Goal: Task Accomplishment & Management: Manage account settings

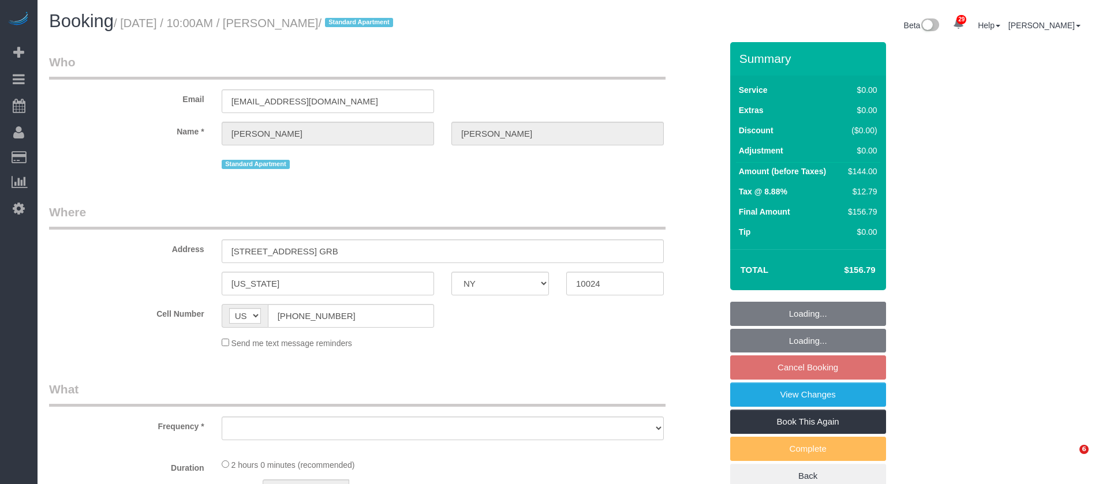
select select "NY"
select select "number:58"
select select "number:76"
select select "number:15"
select select "number:6"
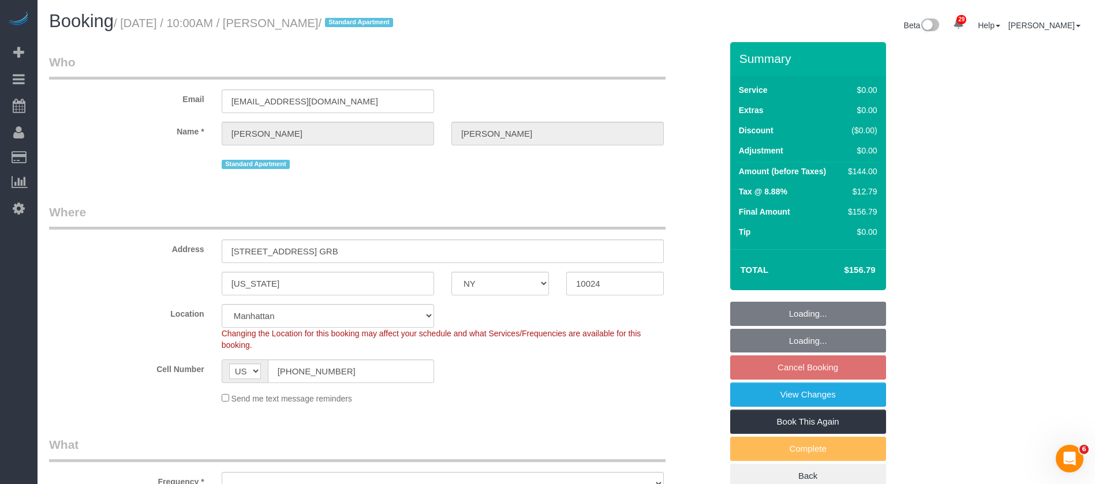
select select "object:962"
select select "string:stripe-pm_1S7Kwf4VGloSiKo7PNDEgd5t"
select select "object:1392"
select select "spot3"
select select "1"
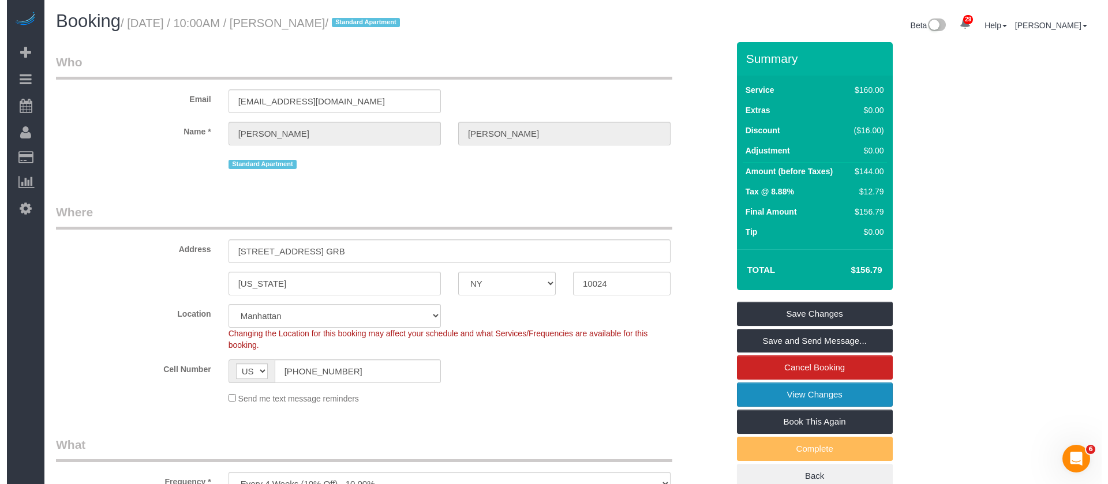
scroll to position [173, 0]
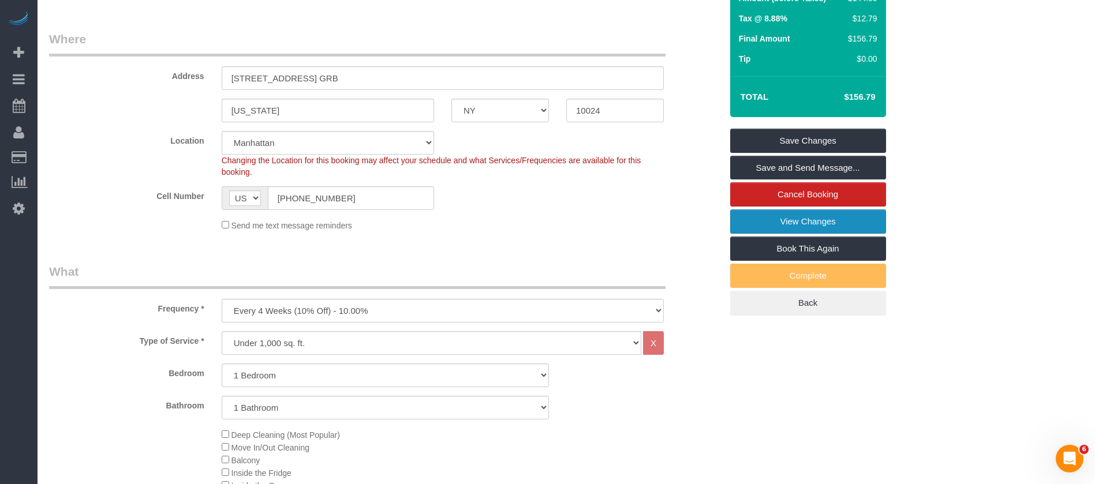
click at [832, 214] on link "View Changes" at bounding box center [808, 222] width 156 height 24
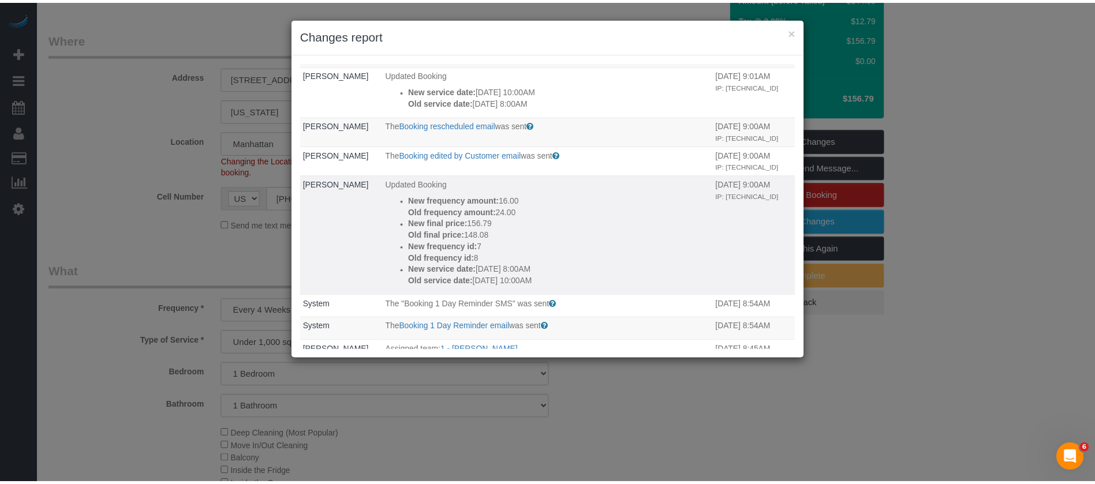
scroll to position [0, 0]
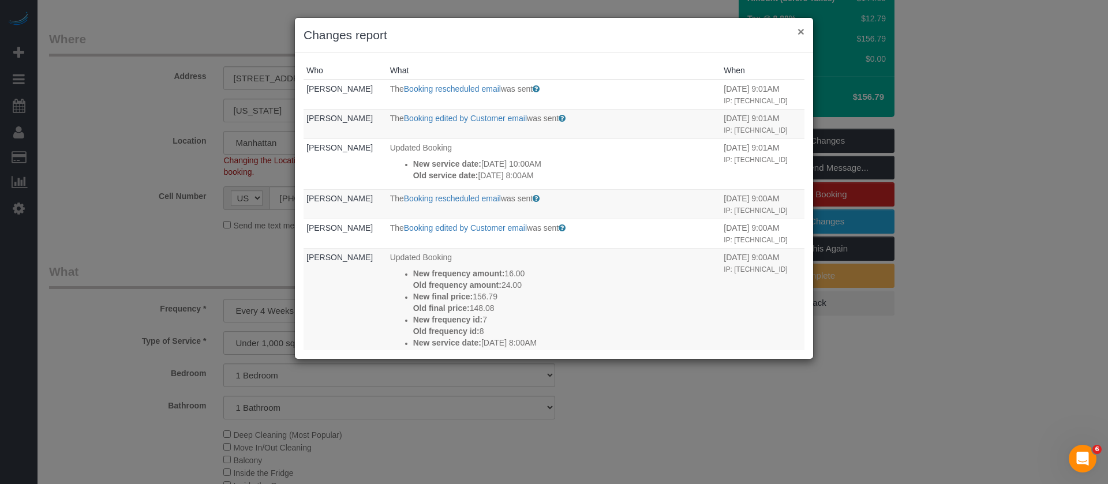
click at [803, 25] on button "×" at bounding box center [801, 31] width 7 height 12
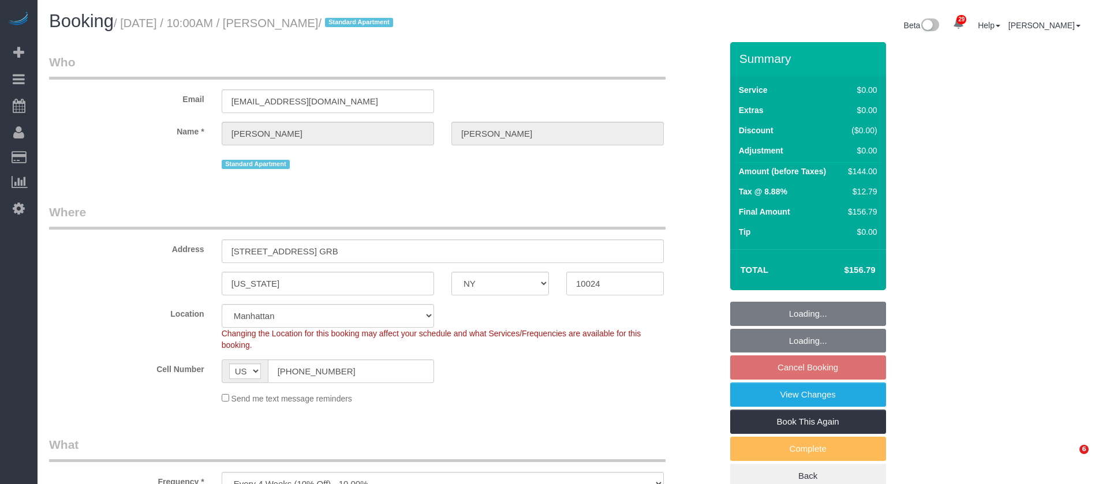
select select "NY"
select select "1"
select select "number:58"
select select "number:76"
select select "number:15"
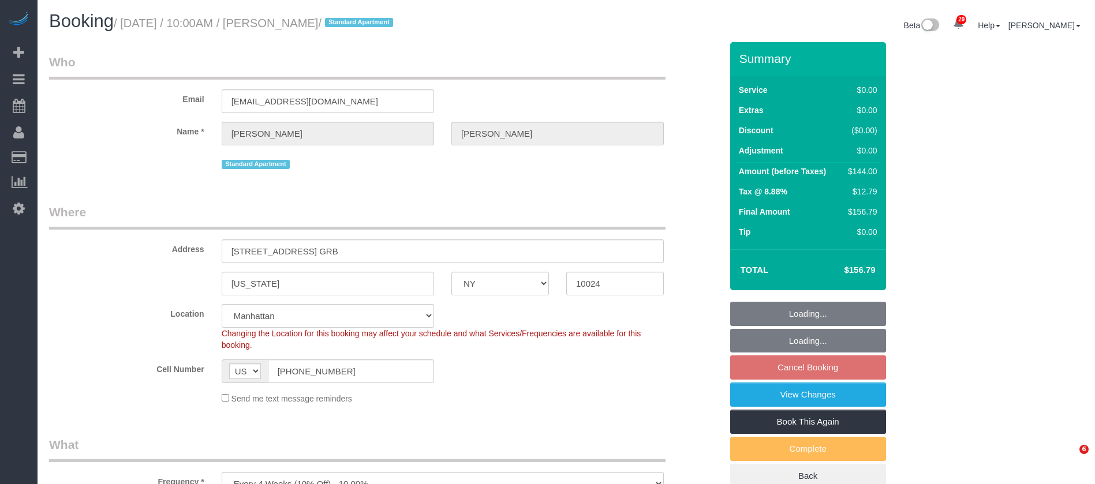
select select "number:6"
select select "spot61"
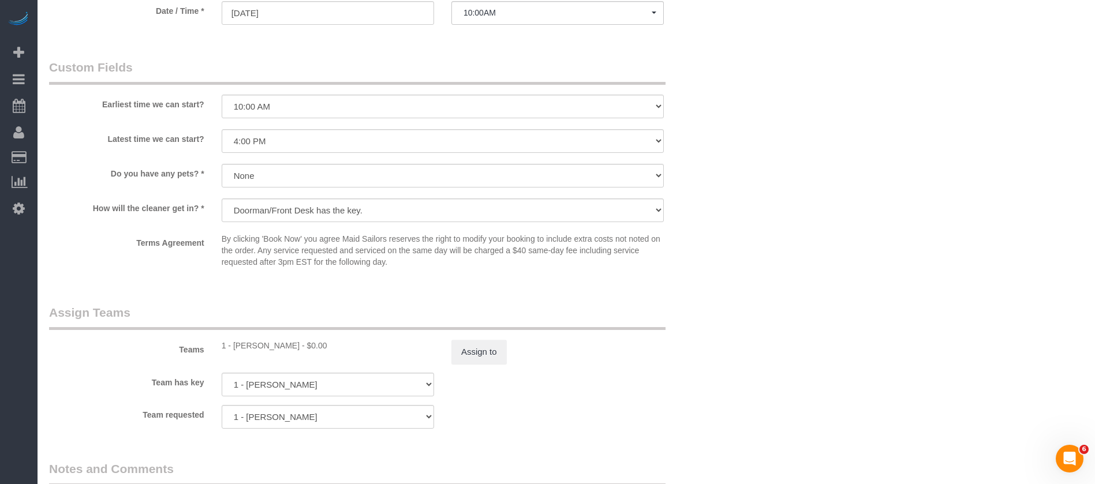
scroll to position [1472, 0]
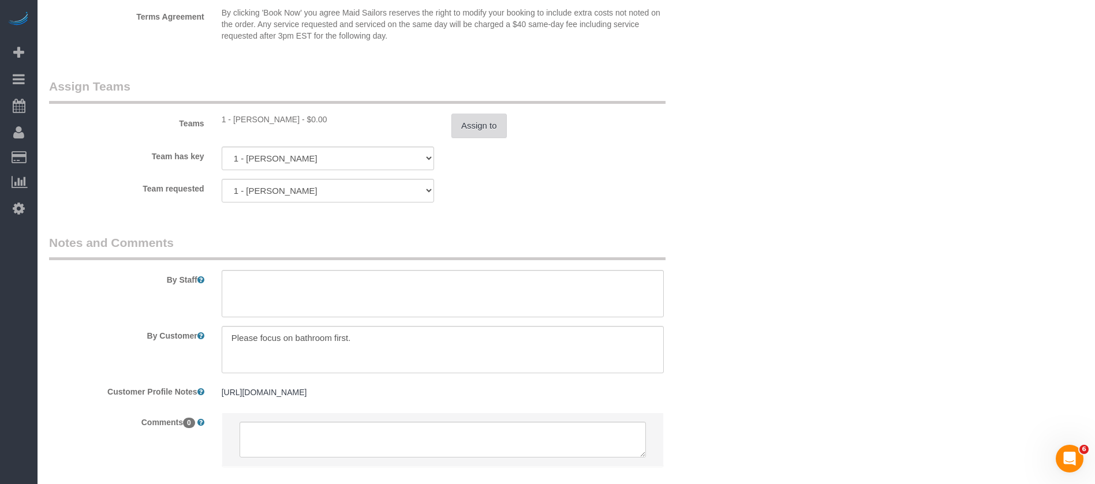
click at [469, 130] on button "Assign to" at bounding box center [478, 126] width 55 height 24
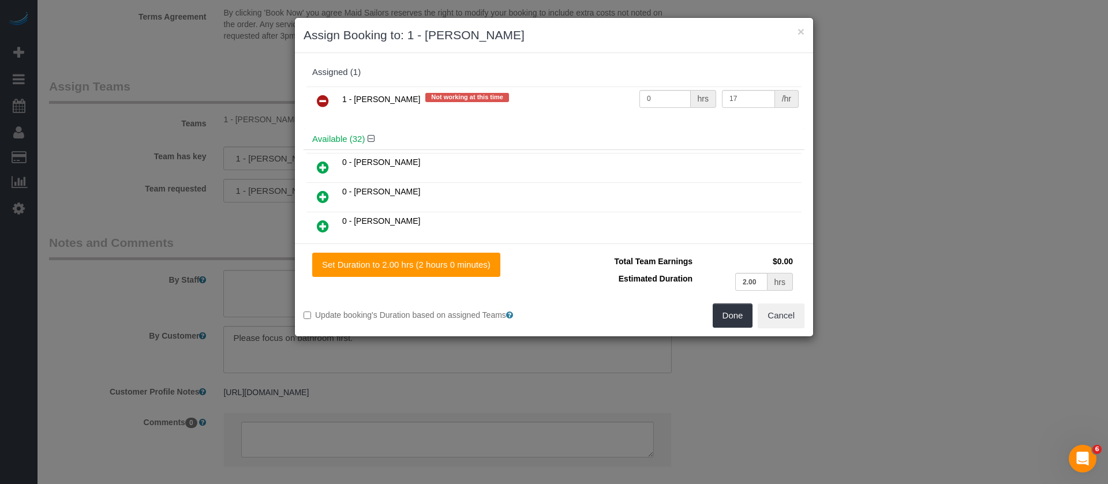
drag, startPoint x: 317, startPoint y: 99, endPoint x: 402, endPoint y: 167, distance: 109.3
click at [319, 99] on icon at bounding box center [323, 101] width 12 height 14
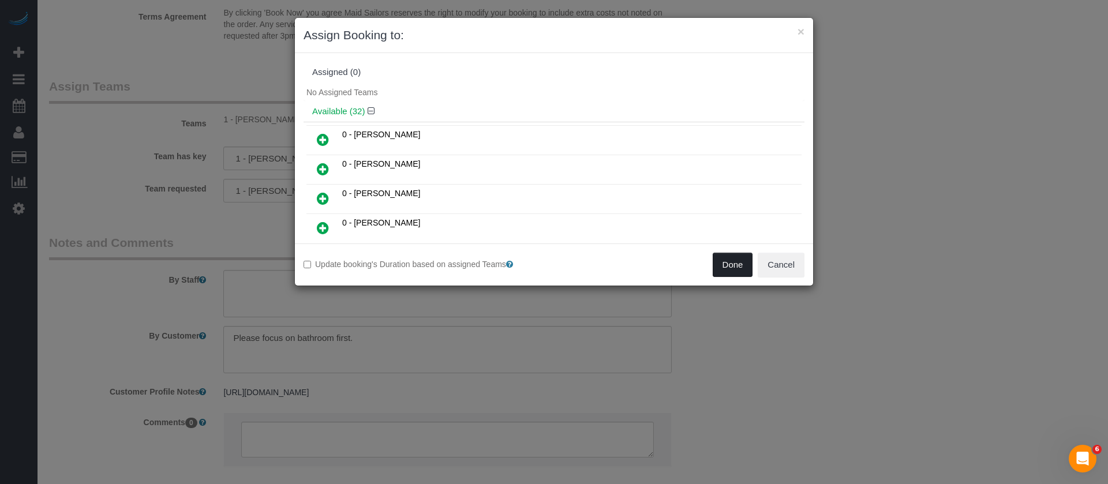
drag, startPoint x: 736, startPoint y: 268, endPoint x: 718, endPoint y: 271, distance: 17.6
click at [733, 268] on button "Done" at bounding box center [733, 265] width 40 height 24
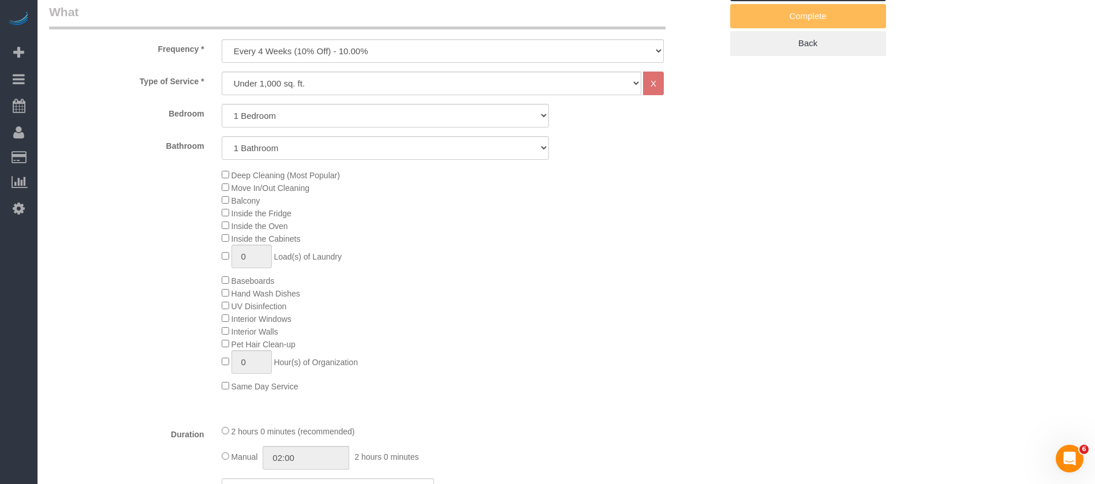
scroll to position [0, 0]
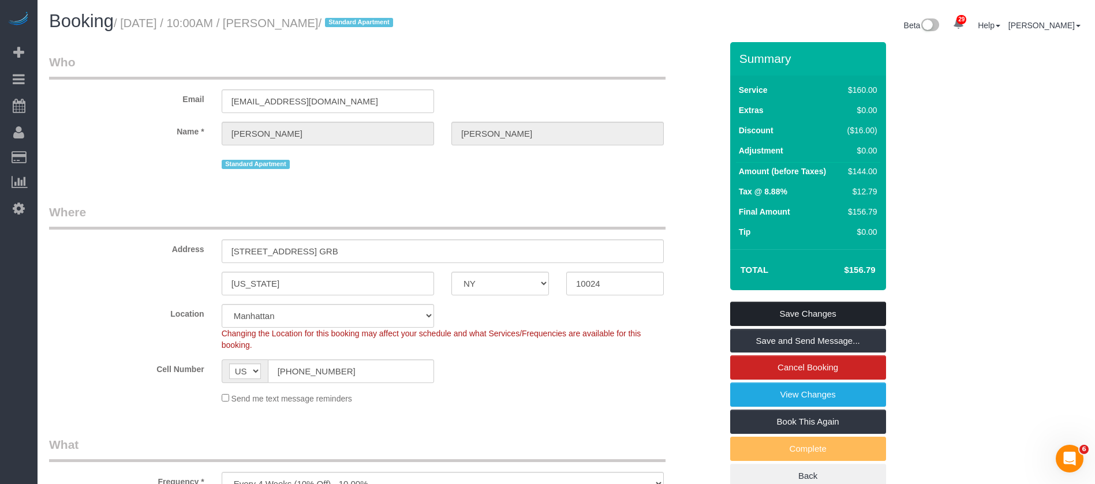
click at [824, 305] on link "Save Changes" at bounding box center [808, 314] width 156 height 24
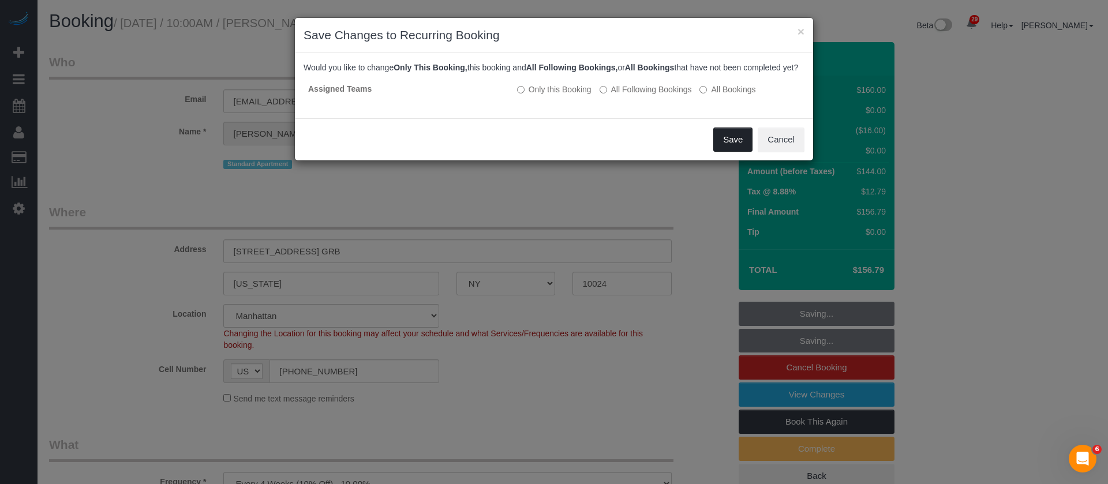
click at [733, 141] on button "Save" at bounding box center [733, 140] width 39 height 24
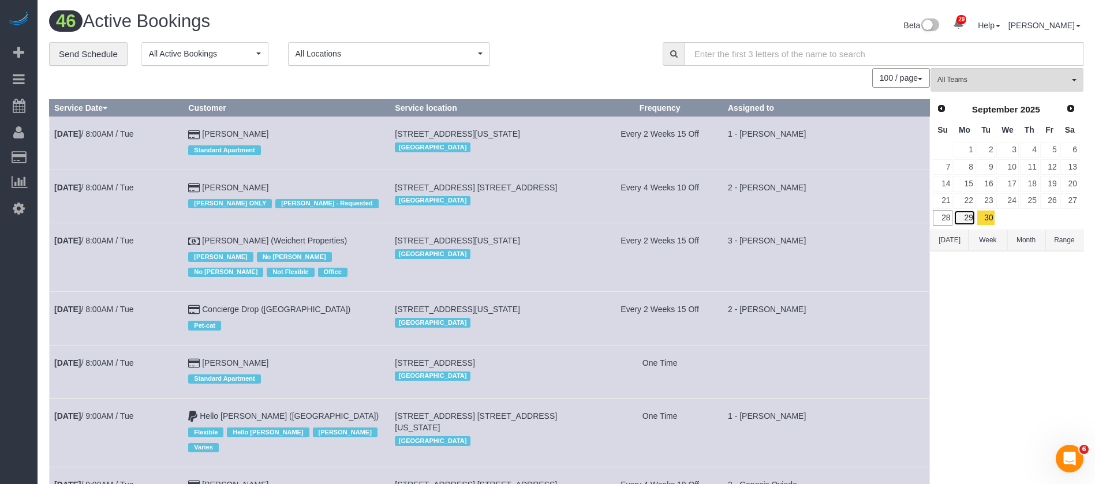
click at [969, 219] on link "29" at bounding box center [964, 218] width 21 height 16
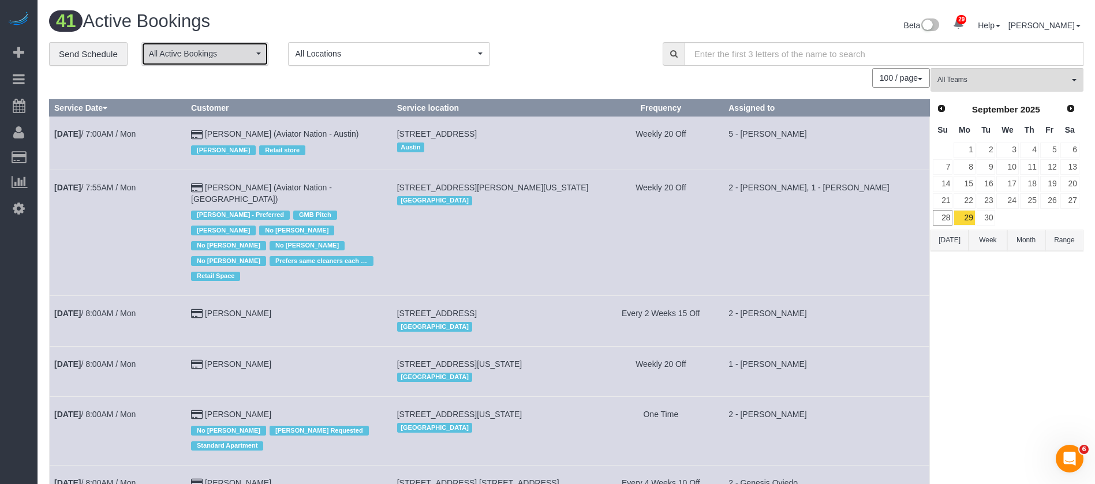
click at [227, 51] on span "All Active Bookings" at bounding box center [201, 54] width 104 height 12
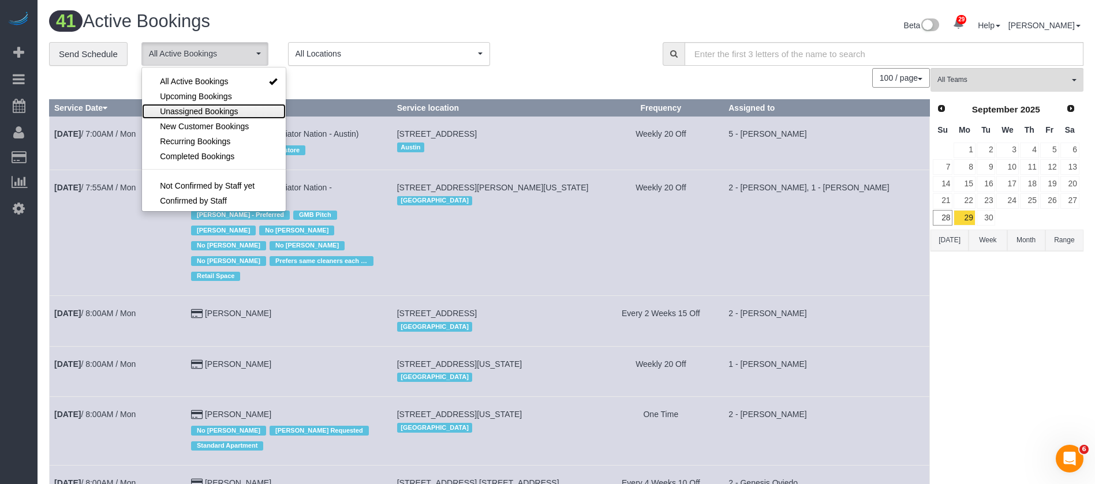
drag, startPoint x: 204, startPoint y: 107, endPoint x: 396, endPoint y: 81, distance: 193.4
click at [208, 106] on span "Unassigned Bookings" at bounding box center [199, 112] width 78 height 12
click at [400, 80] on div "100 / page 10 / page 20 / page 30 / page 40 / page 50 / page 100 / page" at bounding box center [489, 78] width 881 height 20
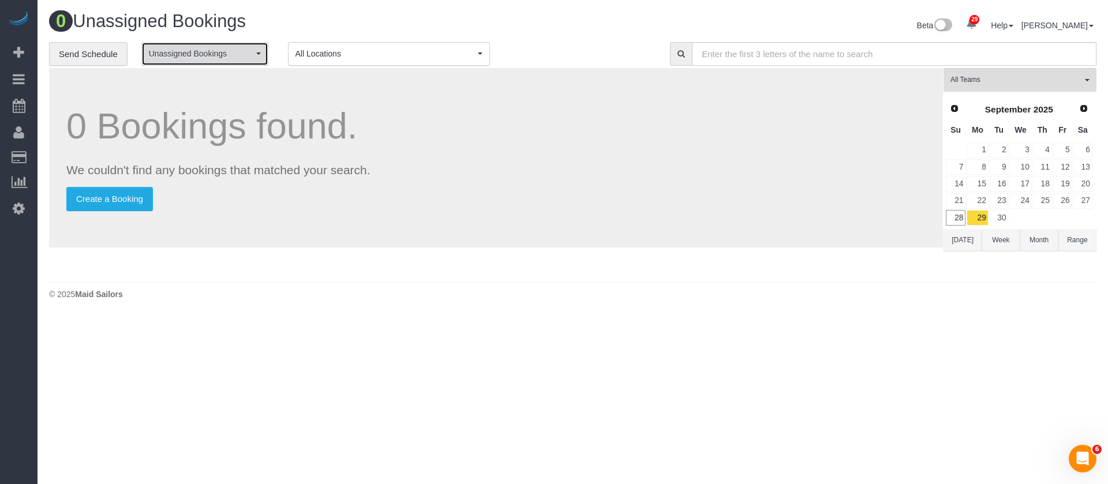
click at [244, 59] on span "Unassigned Bookings" at bounding box center [201, 54] width 104 height 12
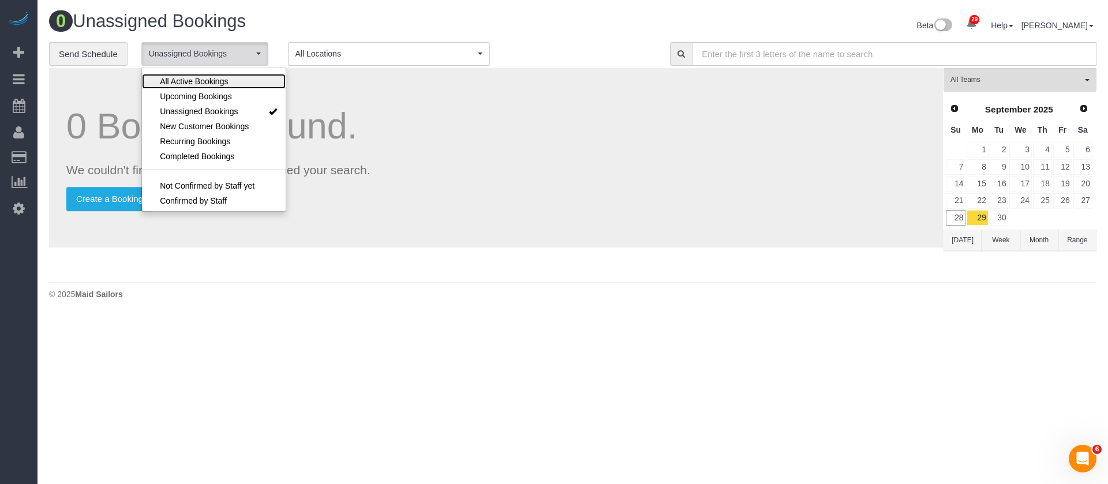
click at [216, 78] on span "All Active Bookings" at bounding box center [194, 82] width 68 height 12
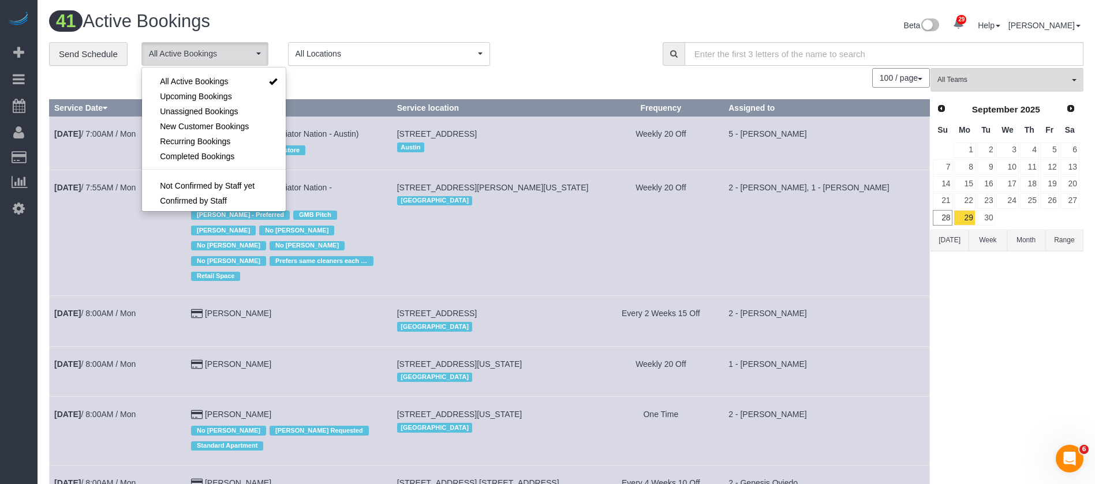
click at [421, 20] on h1 "41 Active Bookings" at bounding box center [303, 22] width 509 height 20
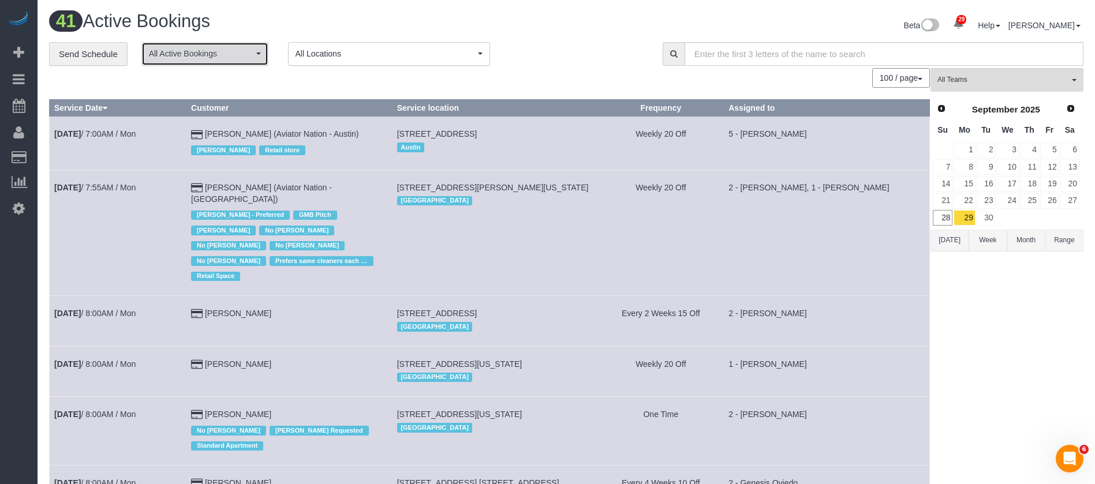
click at [263, 51] on button "All Active Bookings" at bounding box center [204, 54] width 127 height 24
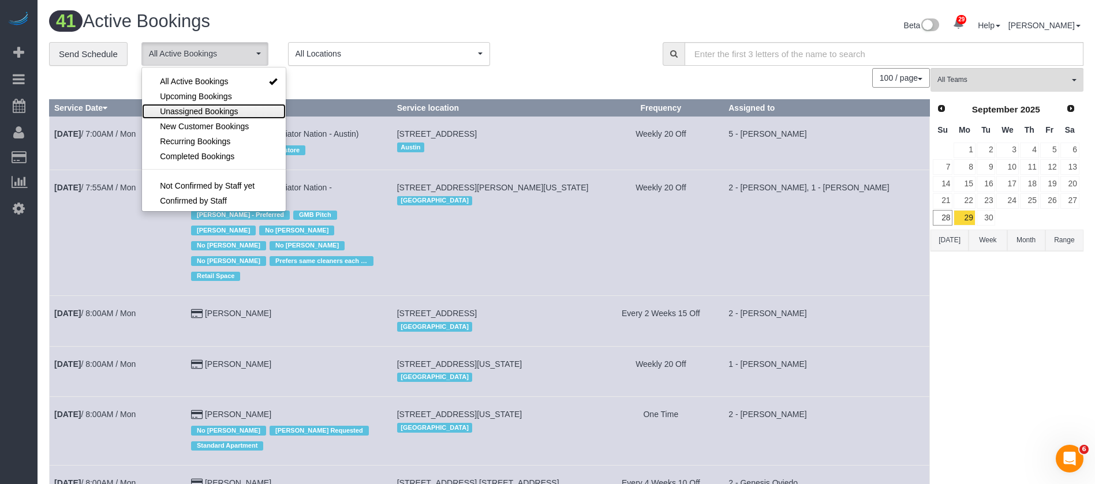
drag, startPoint x: 216, startPoint y: 108, endPoint x: 374, endPoint y: 87, distance: 159.1
click at [218, 108] on span "Unassigned Bookings" at bounding box center [199, 112] width 78 height 12
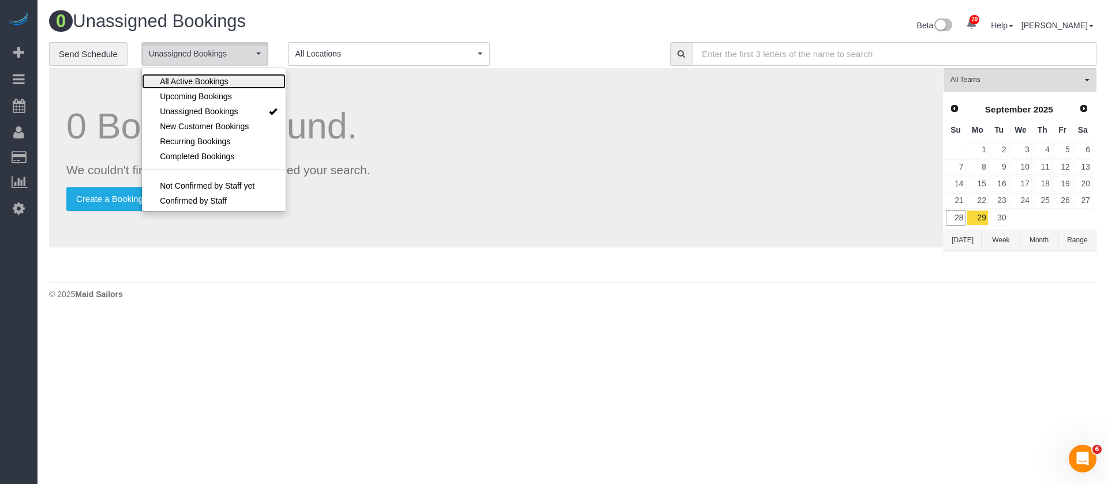
drag, startPoint x: 194, startPoint y: 81, endPoint x: 353, endPoint y: 77, distance: 159.4
click at [195, 81] on span "All Active Bookings" at bounding box center [194, 82] width 68 height 12
select select "***"
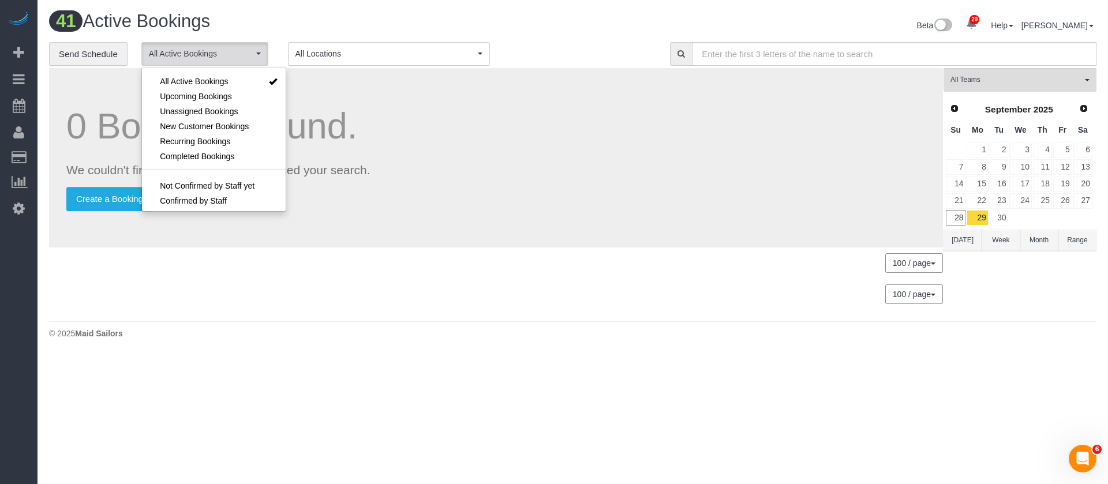
click at [510, 33] on div "41 Active Bookings" at bounding box center [306, 24] width 533 height 25
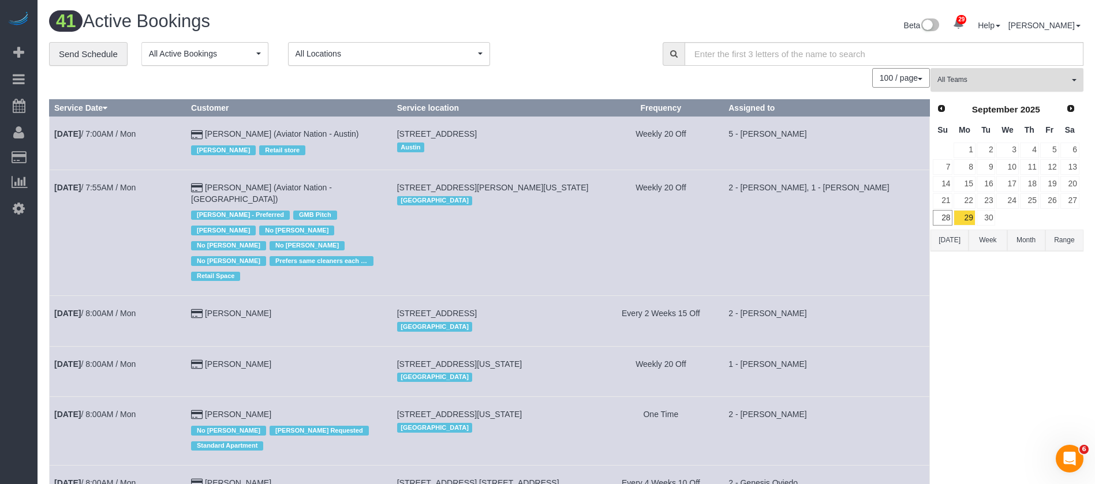
click at [1064, 69] on button "All Teams" at bounding box center [1007, 80] width 153 height 24
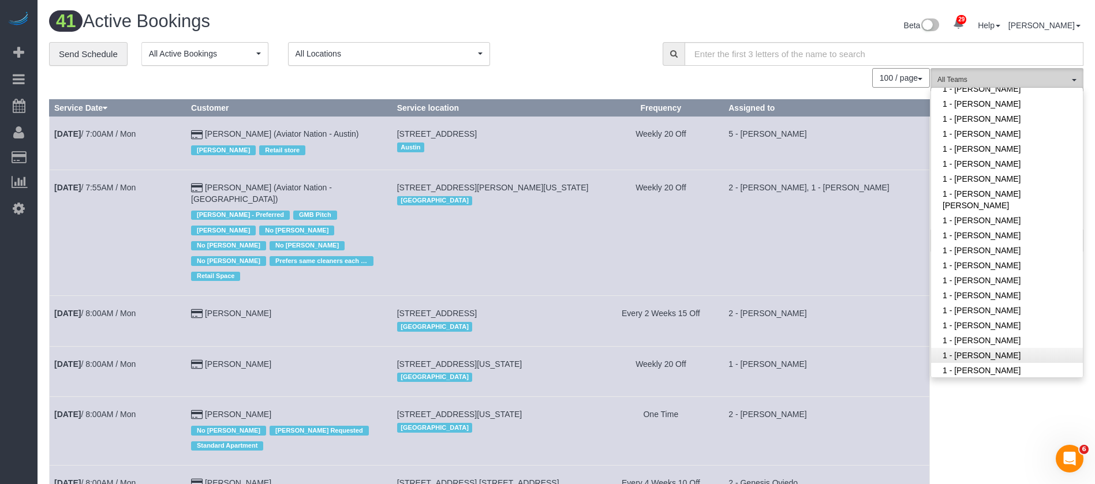
scroll to position [260, 0]
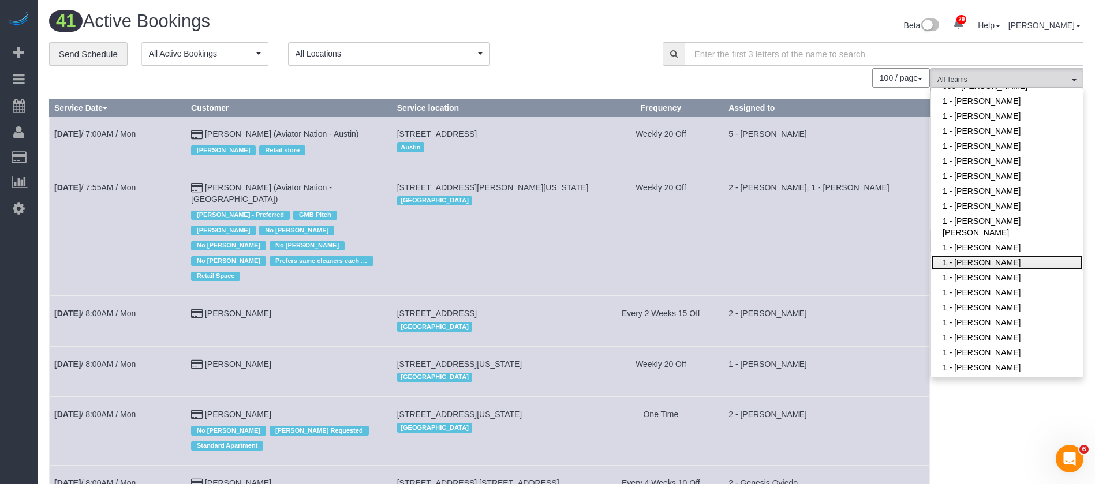
click at [998, 255] on link "1 - [PERSON_NAME]" at bounding box center [1007, 262] width 152 height 15
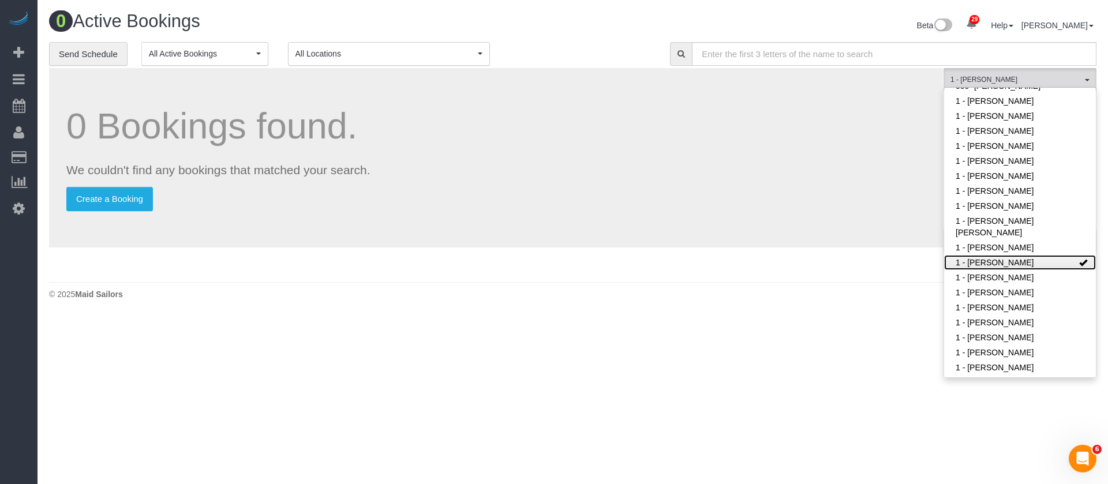
click at [1080, 259] on span at bounding box center [1084, 263] width 8 height 8
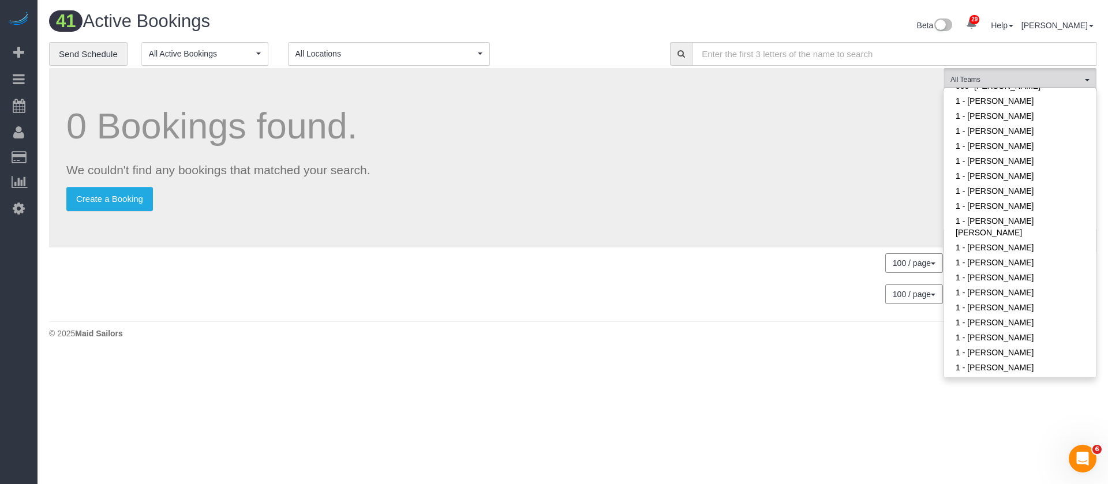
click at [736, 282] on div "0 Bookings found. We couldn't find any bookings that matched your search. Creat…" at bounding box center [496, 192] width 895 height 248
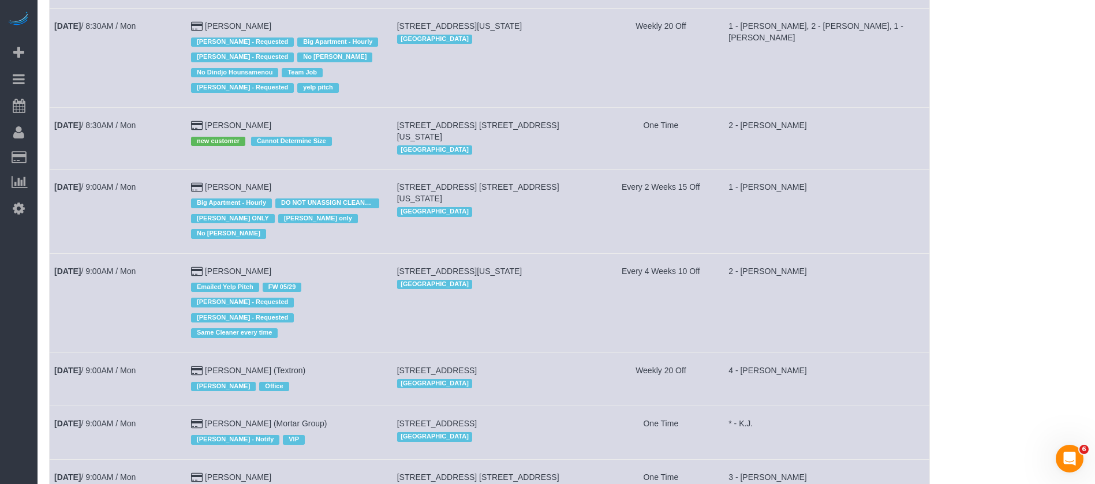
scroll to position [779, 0]
